Goal: Task Accomplishment & Management: Use online tool/utility

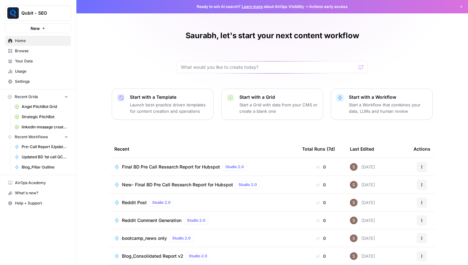
click at [420, 167] on icon "button" at bounding box center [422, 167] width 4 height 4
click at [272, 165] on div "Final BD Pre Call Research Report for Hubspot Studio 2.0" at bounding box center [203, 167] width 178 height 8
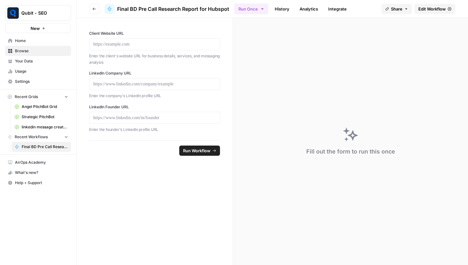
click at [431, 9] on span "Edit Workflow" at bounding box center [431, 9] width 27 height 6
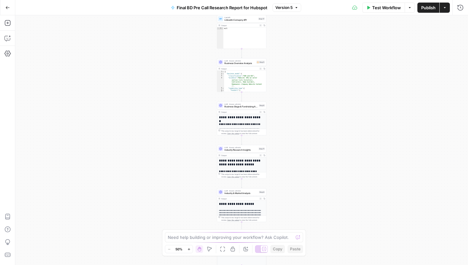
click at [444, 7] on icon "button" at bounding box center [445, 7] width 2 height 1
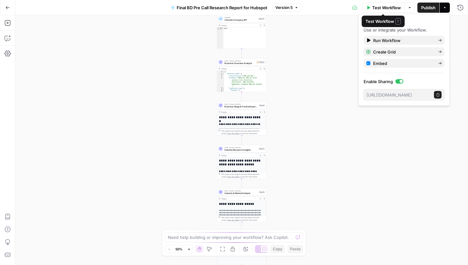
click at [407, 4] on button "Options" at bounding box center [409, 8] width 10 height 10
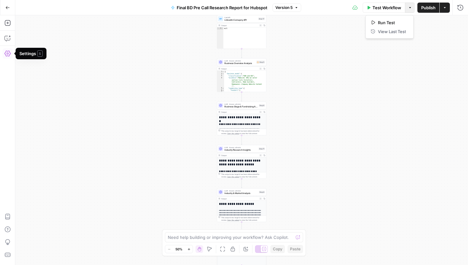
click at [6, 54] on icon "button" at bounding box center [7, 53] width 6 height 6
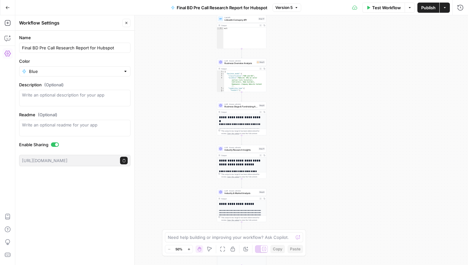
click at [125, 21] on icon "button" at bounding box center [126, 23] width 4 height 4
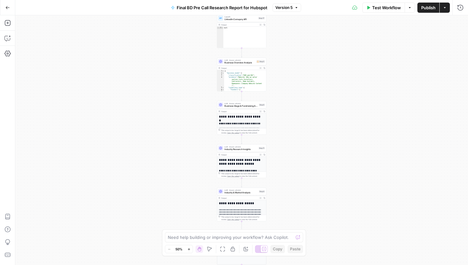
click at [8, 9] on icon "button" at bounding box center [7, 7] width 4 height 4
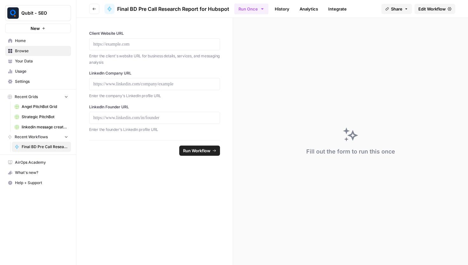
click at [93, 8] on icon "button" at bounding box center [94, 9] width 4 height 4
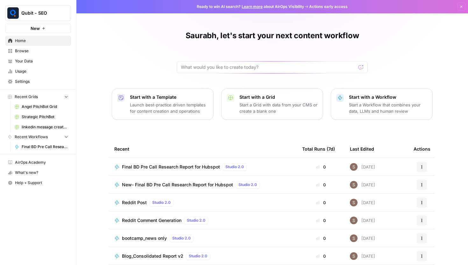
click at [420, 165] on icon "button" at bounding box center [422, 167] width 4 height 4
click at [259, 167] on div "Final BD Pre Call Research Report for Hubspot Studio 2.0" at bounding box center [203, 167] width 178 height 8
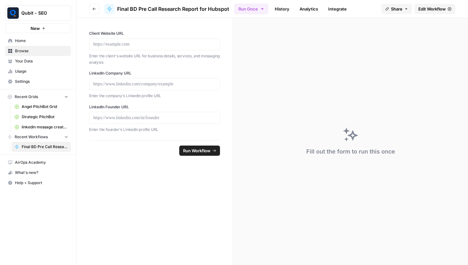
click at [450, 7] on icon at bounding box center [449, 9] width 4 height 4
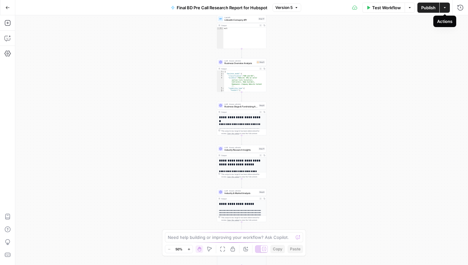
click at [442, 6] on button "Actions" at bounding box center [444, 8] width 10 height 10
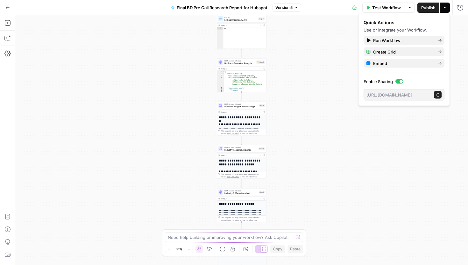
click at [8, 8] on icon "button" at bounding box center [8, 7] width 4 height 3
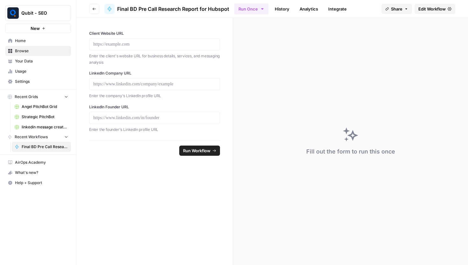
click at [180, 10] on span "Final BD Pre Call Research Report for Hubspot" at bounding box center [173, 9] width 112 height 8
click at [258, 10] on button "Run Once" at bounding box center [251, 9] width 34 height 11
click at [305, 8] on link "Analytics" at bounding box center [309, 9] width 26 height 10
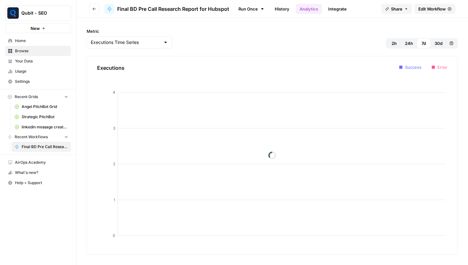
click at [337, 9] on link "Integrate" at bounding box center [337, 9] width 26 height 10
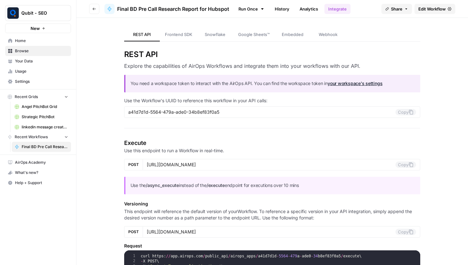
click at [398, 10] on span "Share" at bounding box center [396, 9] width 11 height 6
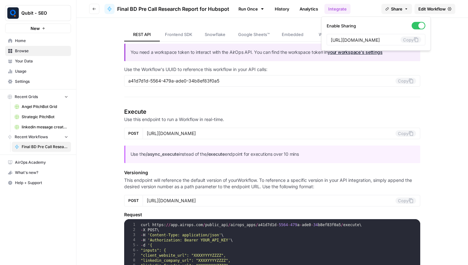
scroll to position [123, 0]
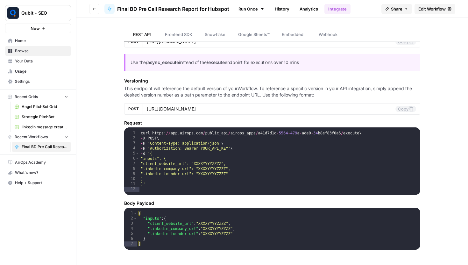
click at [96, 6] on button "Go back" at bounding box center [94, 9] width 10 height 10
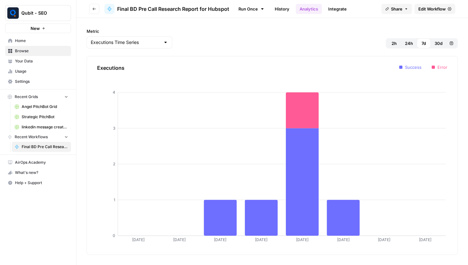
click at [92, 7] on icon "button" at bounding box center [94, 9] width 4 height 4
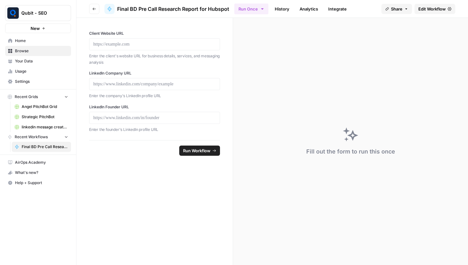
click at [32, 42] on span "Home" at bounding box center [41, 41] width 53 height 6
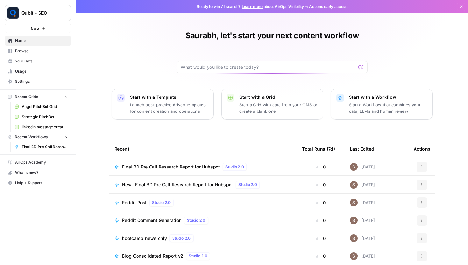
click at [200, 166] on span "Final BD Pre Call Research Report for Hubspot" at bounding box center [171, 167] width 98 height 6
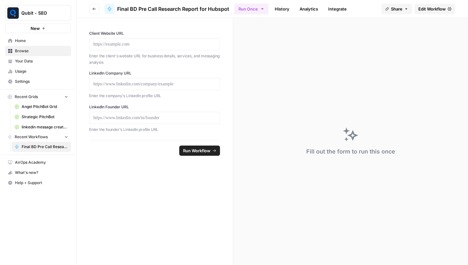
click at [442, 10] on span "Edit Workflow" at bounding box center [431, 9] width 27 height 6
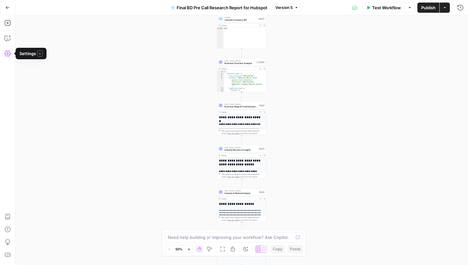
click at [7, 52] on icon "button" at bounding box center [7, 53] width 6 height 6
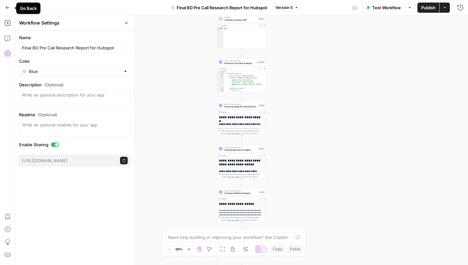
click at [7, 8] on icon "button" at bounding box center [7, 7] width 4 height 4
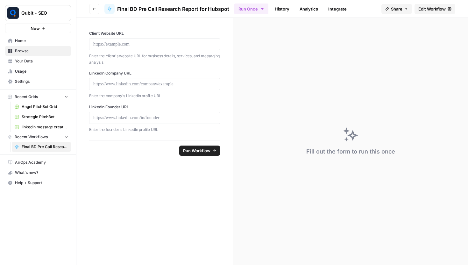
click at [18, 41] on span "Home" at bounding box center [41, 41] width 53 height 6
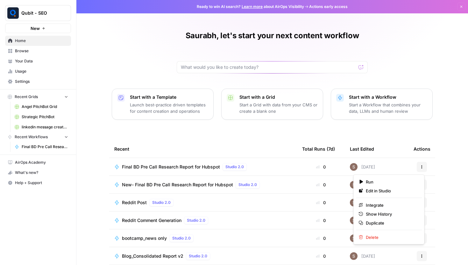
click at [417, 165] on button "Actions" at bounding box center [422, 167] width 10 height 10
click at [130, 44] on div "Saurabh, let's start your next content workflow Start with a Template Launch be…" at bounding box center [271, 146] width 391 height 293
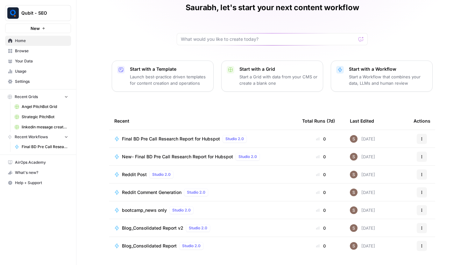
click at [35, 76] on link "Settings" at bounding box center [38, 81] width 66 height 10
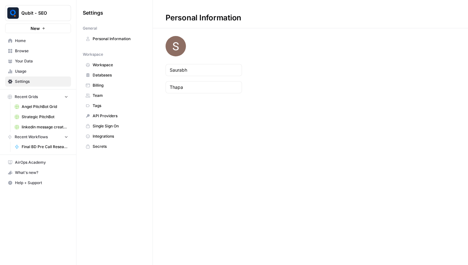
click at [22, 40] on span "Home" at bounding box center [41, 41] width 53 height 6
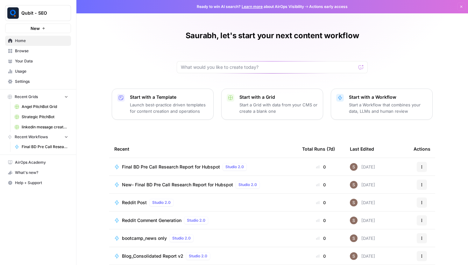
click at [459, 7] on icon "button" at bounding box center [461, 7] width 4 height 4
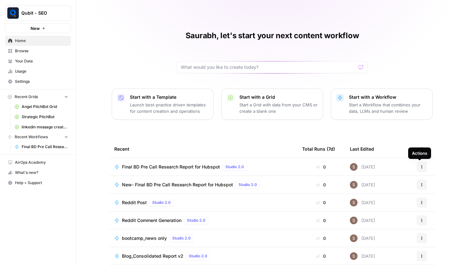
click at [420, 168] on icon "button" at bounding box center [422, 167] width 4 height 4
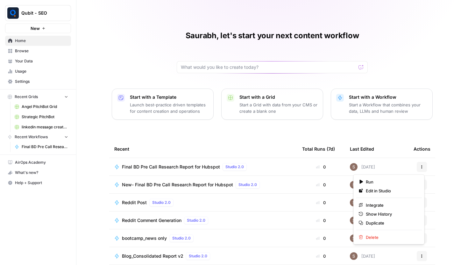
click at [420, 168] on icon "button" at bounding box center [422, 167] width 4 height 4
click at [43, 29] on icon "button" at bounding box center [44, 28] width 4 height 4
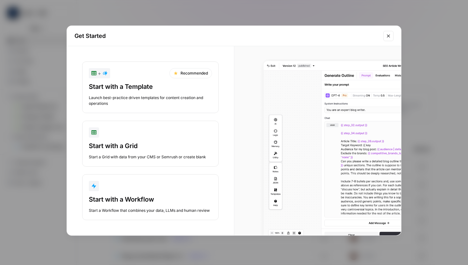
click at [138, 185] on div "button" at bounding box center [150, 186] width 123 height 10
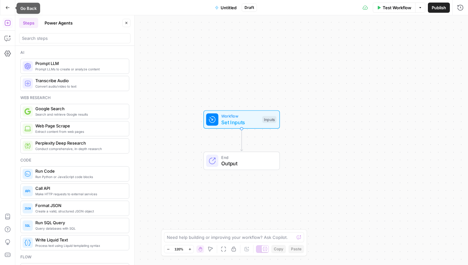
click at [8, 7] on icon "button" at bounding box center [7, 7] width 4 height 4
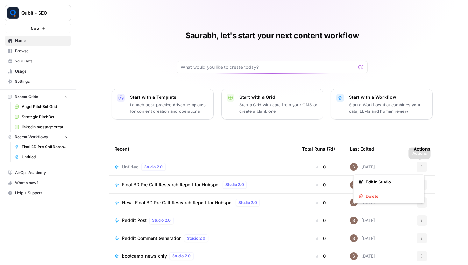
click at [420, 168] on icon "button" at bounding box center [422, 167] width 4 height 4
click at [386, 197] on span "Delete" at bounding box center [391, 196] width 51 height 6
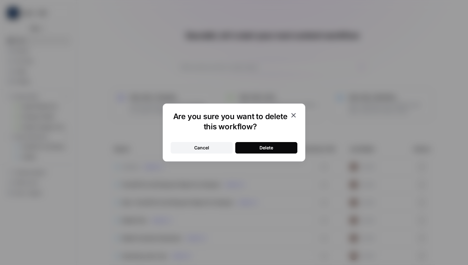
click at [255, 150] on button "Delete" at bounding box center [266, 147] width 62 height 11
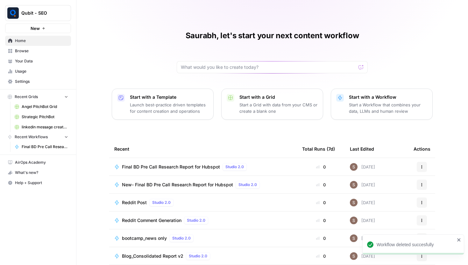
click at [184, 170] on div "Final BD Pre Call Research Report for Hubspot Studio 2.0" at bounding box center [185, 167] width 127 height 8
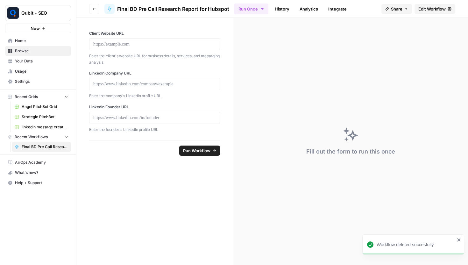
click at [27, 82] on span "Settings" at bounding box center [41, 82] width 53 height 6
click at [109, 10] on icon at bounding box center [110, 9] width 4 height 4
click at [439, 12] on link "Edit Workflow" at bounding box center [434, 9] width 41 height 10
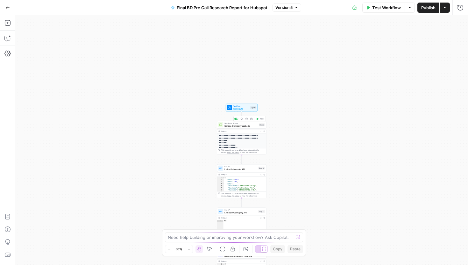
click at [237, 127] on span "Scrape Company Website" at bounding box center [240, 125] width 33 height 3
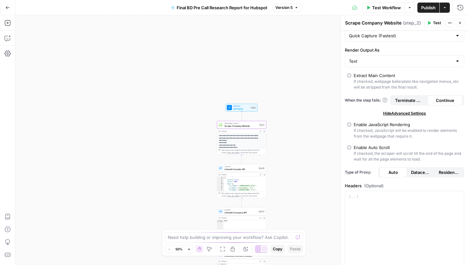
scroll to position [46, 0]
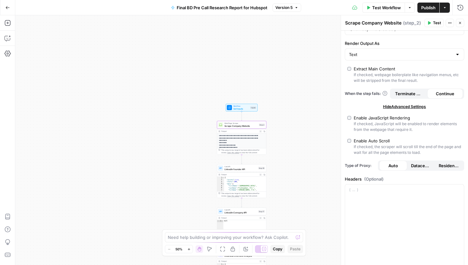
click at [249, 141] on p "**********" at bounding box center [240, 164] width 43 height 58
click at [237, 169] on span "LinkedIn founder API" at bounding box center [240, 168] width 32 height 3
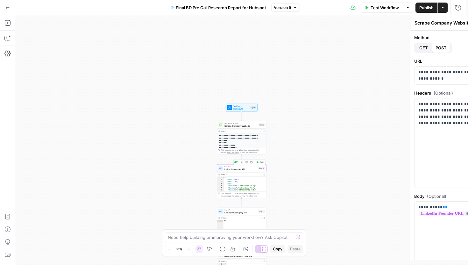
type textarea "LinkedIn founder API"
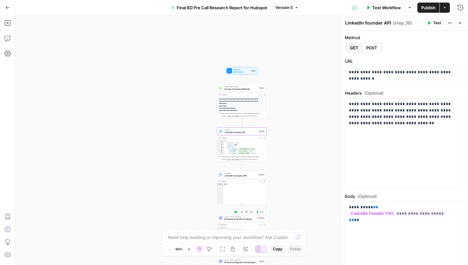
click at [238, 218] on span "Business Overview Analysis" at bounding box center [239, 218] width 31 height 3
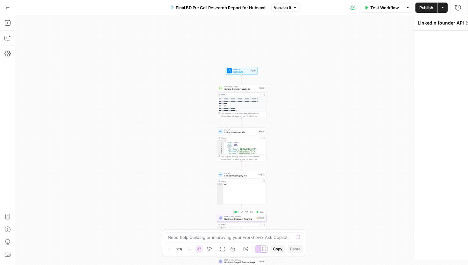
type textarea "Business Overview Analysis"
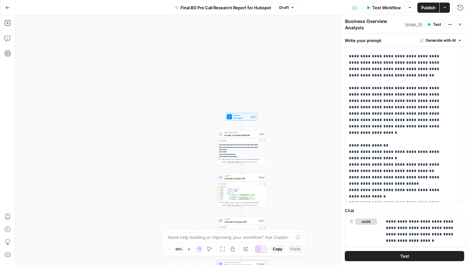
scroll to position [0, 0]
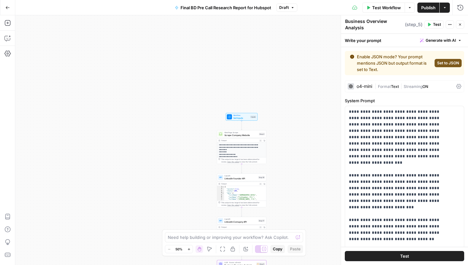
click at [367, 88] on div "o4-mini" at bounding box center [364, 86] width 16 height 4
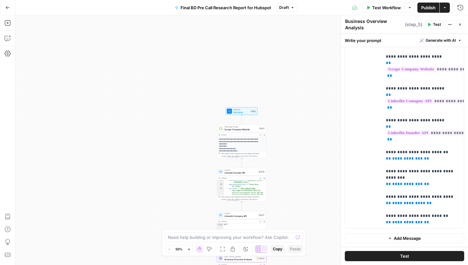
scroll to position [124, 0]
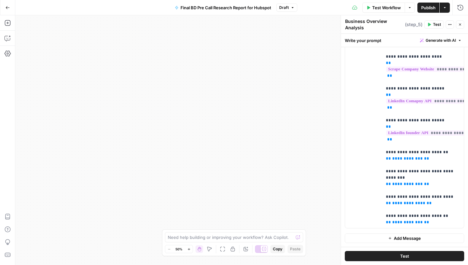
click at [459, 26] on icon "button" at bounding box center [460, 25] width 4 height 4
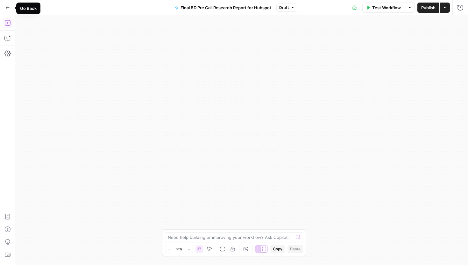
click at [4, 7] on button "Go Back" at bounding box center [7, 7] width 11 height 11
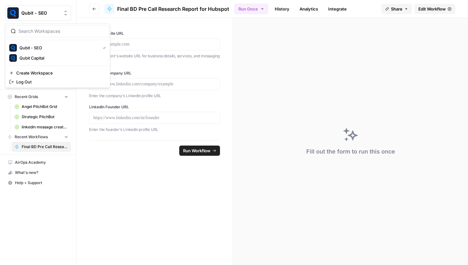
click at [34, 14] on span "Qubit - SEO" at bounding box center [40, 13] width 39 height 6
click at [34, 58] on span "Qubit Capital" at bounding box center [61, 58] width 84 height 6
